Goal: Check status

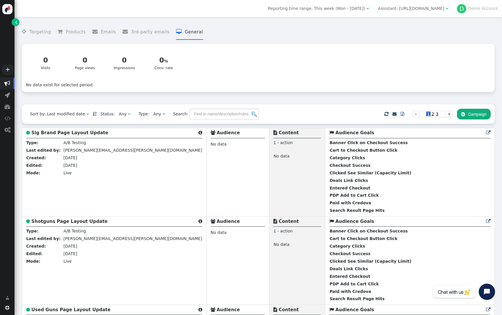
click at [365, 9] on span "Reporting time range: This week (Mon - [DATE])" at bounding box center [316, 8] width 97 height 5
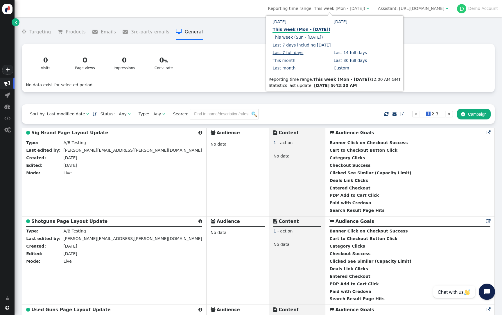
click at [303, 50] on link "Last 7 full days" at bounding box center [287, 52] width 31 height 5
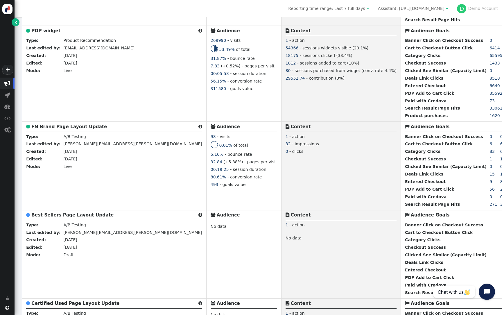
scroll to position [530, 0]
click at [48, 27] on div "Enable this disabled campaign" at bounding box center [57, 32] width 66 height 15
click at [46, 30] on b "PDP widget" at bounding box center [45, 30] width 29 height 5
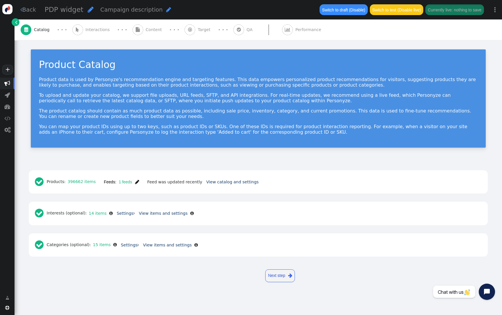
click at [137, 182] on span "" at bounding box center [137, 181] width 4 height 5
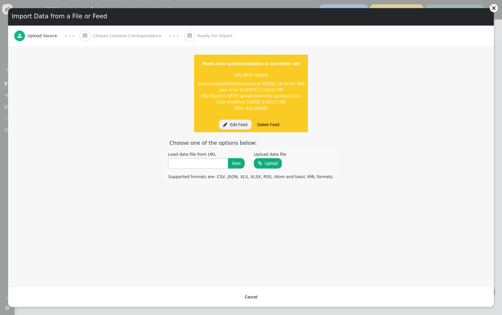
click at [237, 125] on button " Edit Feed" at bounding box center [235, 124] width 33 height 10
click at [273, 297] on button "Cancel" at bounding box center [275, 296] width 21 height 10
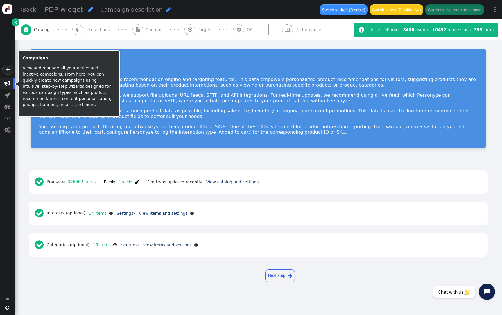
click at [9, 84] on span "" at bounding box center [7, 83] width 6 height 6
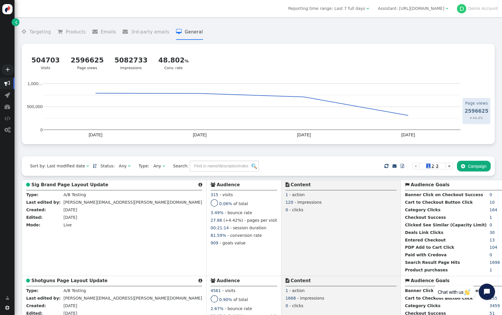
click at [427, 3] on div "Reporting time range: Last 7 full days  Assistant: https://www.guns.com  D De…" at bounding box center [258, 8] width 487 height 17
click at [425, 7] on div "Assistant: [URL][DOMAIN_NAME]" at bounding box center [411, 9] width 66 height 6
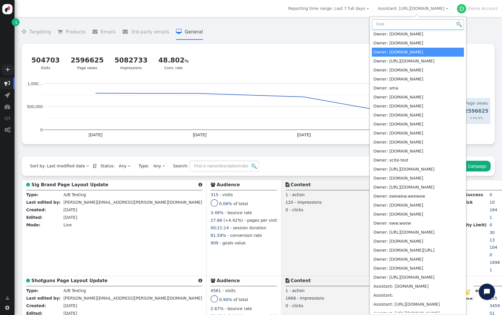
click at [401, 24] on input "text" at bounding box center [418, 24] width 92 height 10
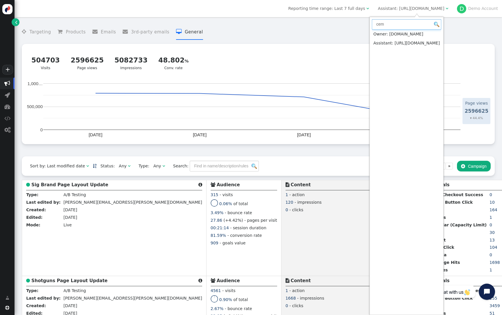
type input "cem"
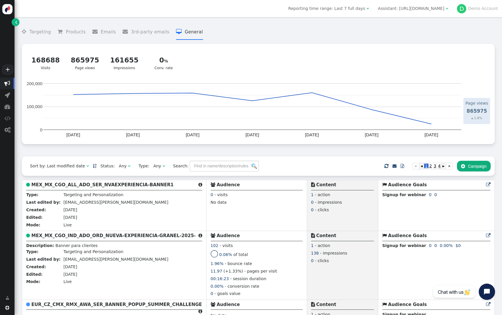
click at [360, 8] on span "Reporting time range: Last 7 full days" at bounding box center [326, 8] width 77 height 5
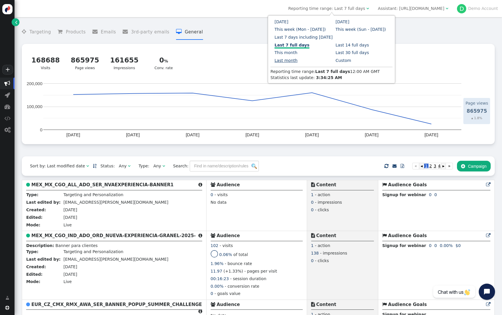
click at [297, 58] on link "Last month" at bounding box center [285, 60] width 23 height 5
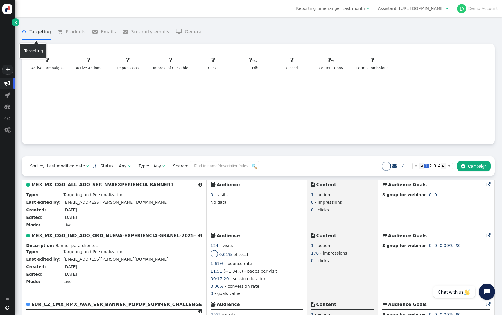
click at [47, 32] on li " Targeting" at bounding box center [36, 31] width 29 height 15
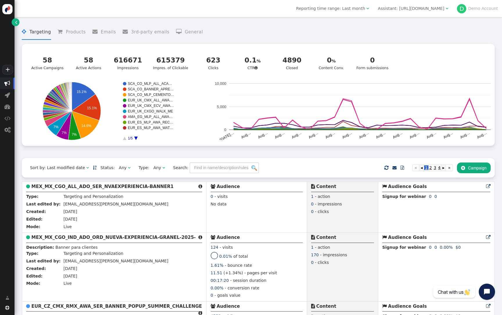
click at [367, 10] on span "" at bounding box center [367, 8] width 3 height 4
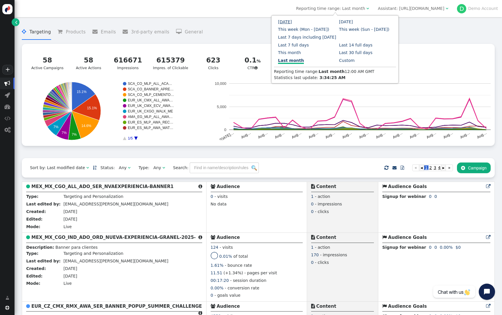
click at [287, 21] on link "[DATE]" at bounding box center [285, 21] width 14 height 5
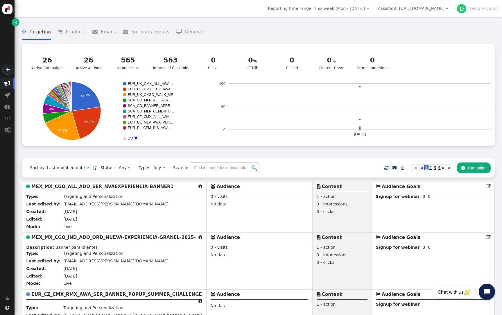
click at [363, 9] on span "Reporting time range: This week (Mon - [DATE])" at bounding box center [316, 8] width 97 height 5
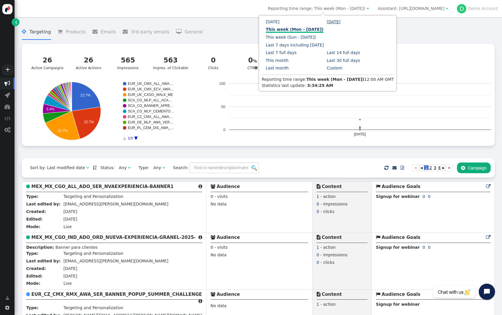
click at [331, 23] on link "[DATE]" at bounding box center [334, 21] width 14 height 5
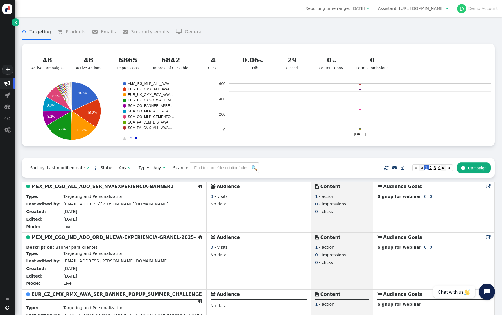
click at [429, 10] on div "Assistant: [URL][DOMAIN_NAME]" at bounding box center [411, 9] width 66 height 6
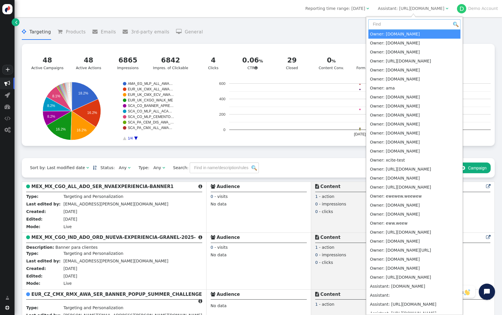
click at [403, 25] on input "text" at bounding box center [414, 24] width 92 height 10
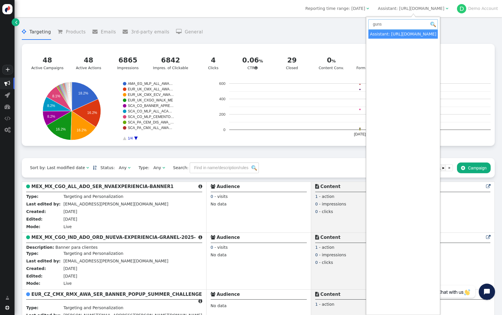
click at [400, 23] on input "guns" at bounding box center [402, 24] width 69 height 10
type input "mus"
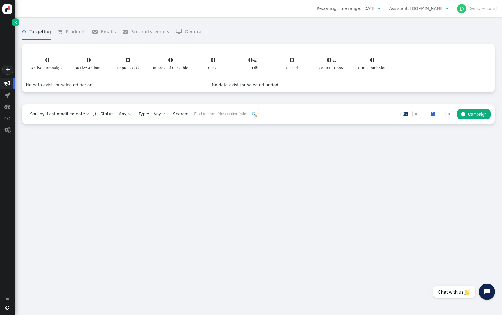
click at [195, 30] on menu " Targeting  Products  Emails  3rd-party emails  General" at bounding box center [258, 31] width 473 height 15
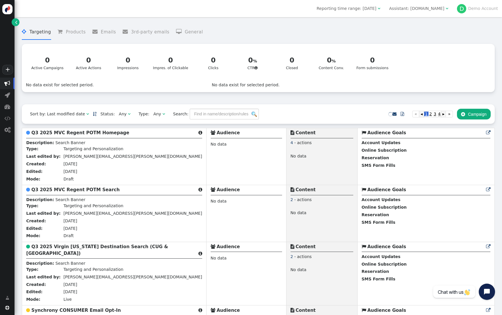
click at [369, 8] on span "Reporting time range: [DATE]" at bounding box center [346, 8] width 60 height 5
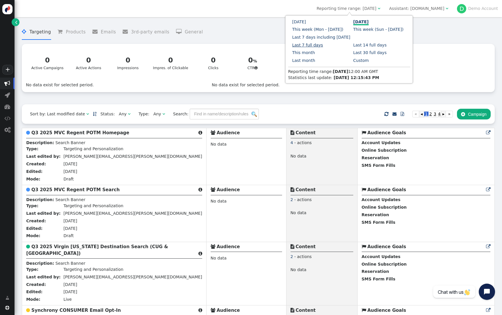
click at [323, 43] on link "Last 7 full days" at bounding box center [307, 45] width 31 height 5
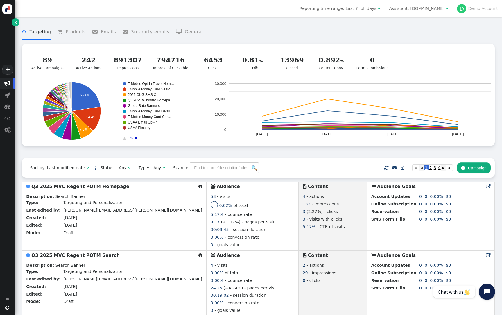
click at [77, 33] on li " Products" at bounding box center [71, 31] width 28 height 15
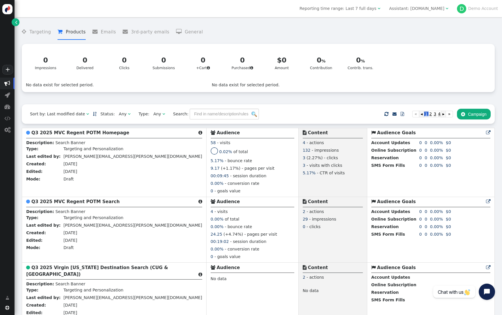
click at [435, 12] on span "Assistant: mustdotravels.com " at bounding box center [418, 8] width 67 height 9
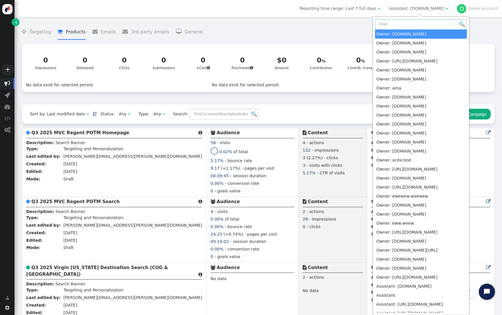
click at [408, 24] on input "text" at bounding box center [421, 24] width 92 height 10
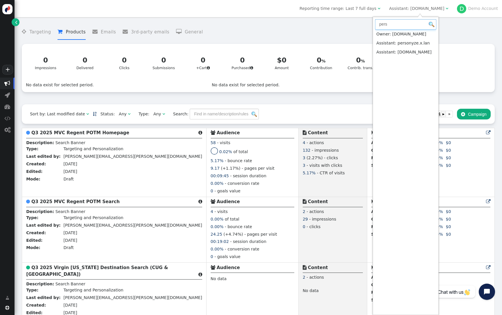
type input "pers"
